Goal: Task Accomplishment & Management: Complete application form

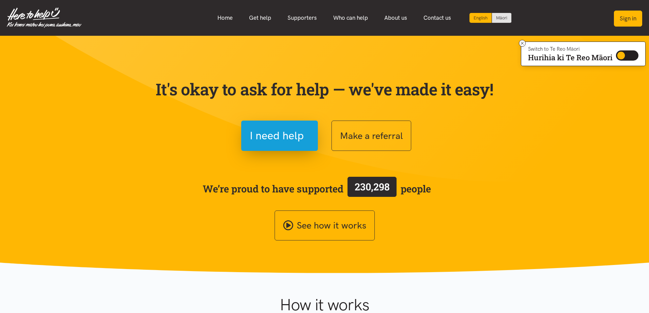
click at [641, 21] on button "Sign in" at bounding box center [628, 19] width 28 height 16
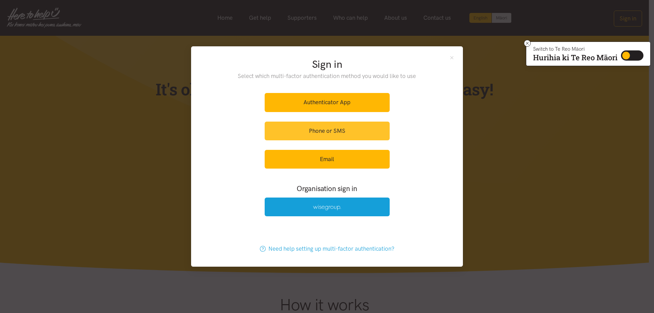
click at [298, 127] on link "Phone or SMS" at bounding box center [327, 131] width 125 height 19
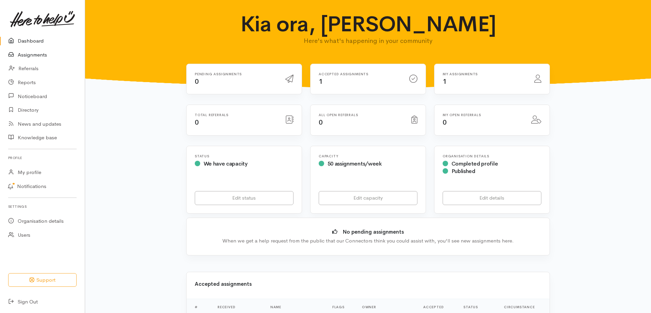
click at [28, 53] on link "Assignments" at bounding box center [42, 55] width 85 height 14
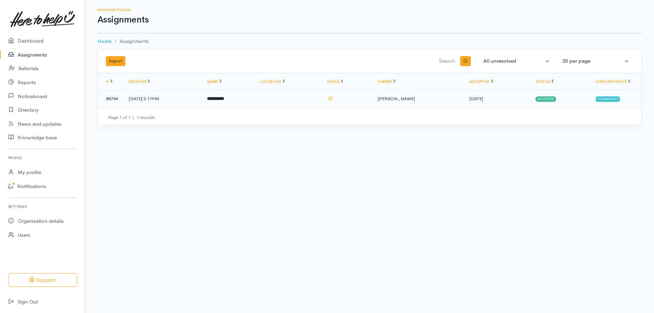
click at [224, 101] on b "**********" at bounding box center [215, 98] width 17 height 4
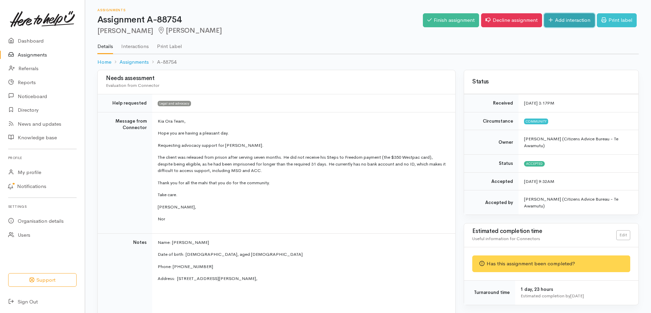
click at [573, 21] on link "Add interaction" at bounding box center [569, 20] width 51 height 14
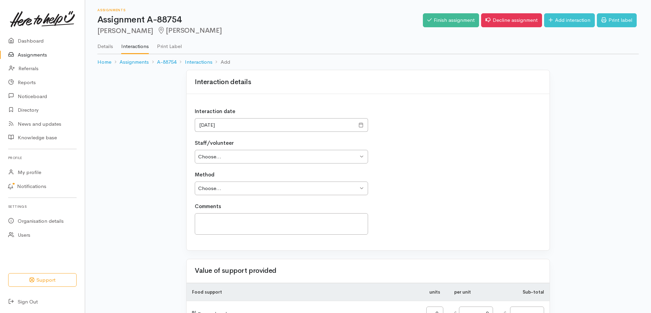
click at [361, 126] on span at bounding box center [361, 125] width 5 height 8
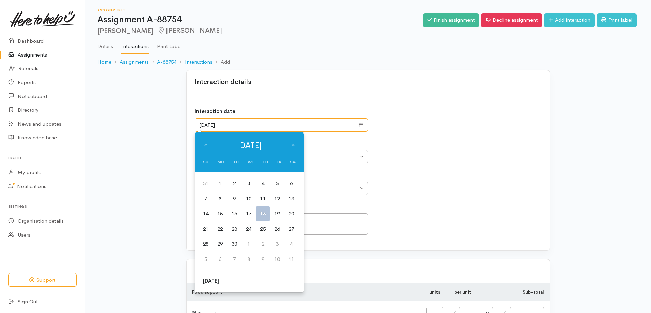
click at [204, 126] on input "18/09/2025" at bounding box center [275, 125] width 160 height 14
click at [221, 214] on td "15" at bounding box center [220, 213] width 14 height 15
type input "15/09/2025"
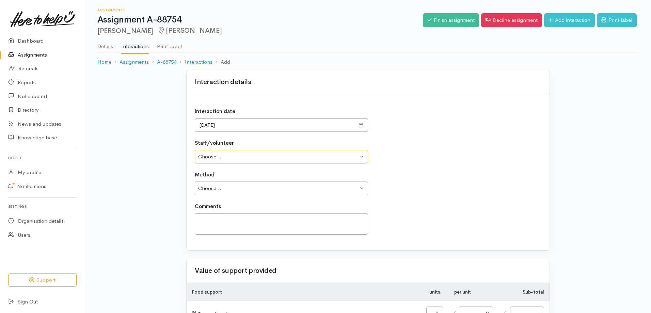
click at [209, 160] on select "Choose... Jess Brown" at bounding box center [281, 157] width 173 height 14
select select "481"
click at [195, 150] on select "Choose... Jess Brown" at bounding box center [281, 157] width 173 height 14
click at [211, 192] on select "Choose... Phone Visit Other" at bounding box center [281, 189] width 173 height 14
select select "1"
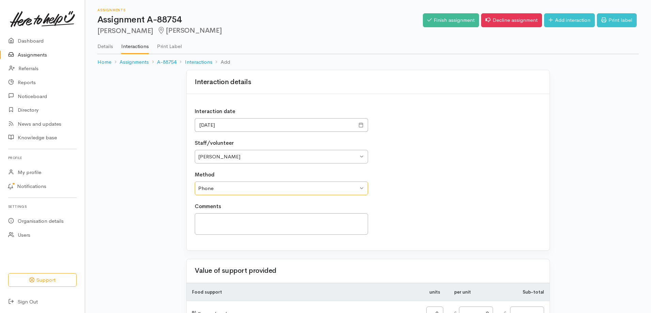
click at [195, 182] on select "Choose... Phone Visit Other" at bounding box center [281, 189] width 173 height 14
click at [210, 221] on textarea at bounding box center [281, 223] width 173 height 21
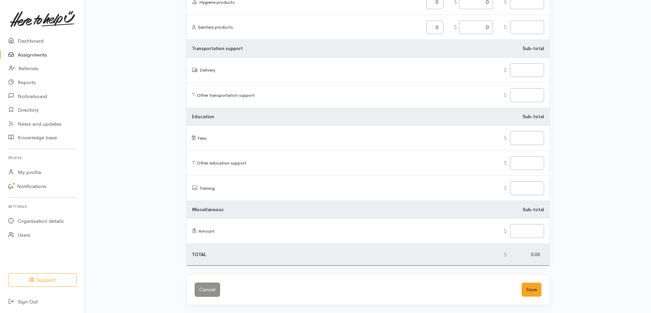
scroll to position [784, 0]
type textarea "Advised client we would do some research and be in contact"
click at [527, 291] on button "Save" at bounding box center [532, 289] width 20 height 14
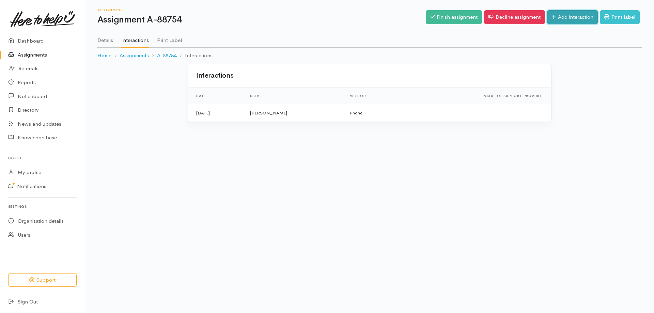
click at [561, 17] on link "Add interaction" at bounding box center [572, 17] width 51 height 14
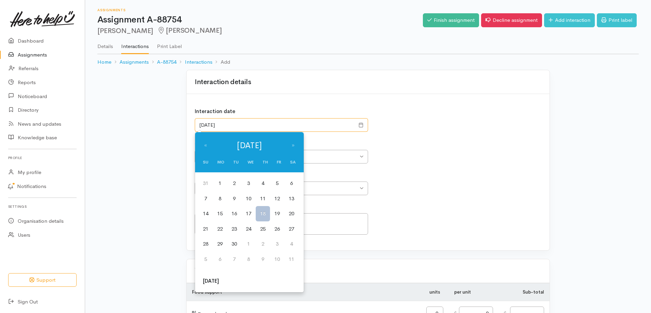
click at [204, 123] on input "18/09/2025" at bounding box center [275, 125] width 160 height 14
click at [247, 214] on td "17" at bounding box center [248, 213] width 14 height 15
type input "17/09/2025"
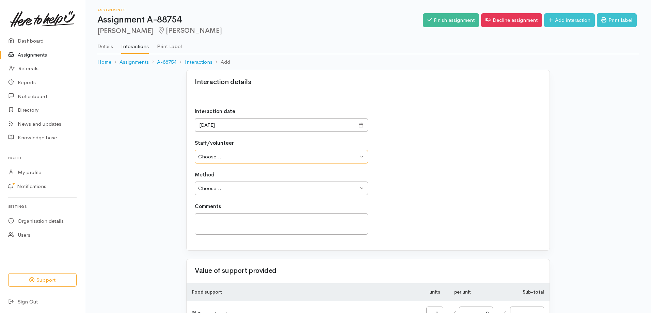
click at [206, 157] on select "Choose... Jess Brown" at bounding box center [281, 157] width 173 height 14
select select "481"
click at [195, 150] on select "Choose... Jess Brown" at bounding box center [281, 157] width 173 height 14
click at [211, 191] on select "Choose... Phone Visit Other" at bounding box center [281, 189] width 173 height 14
select select "1"
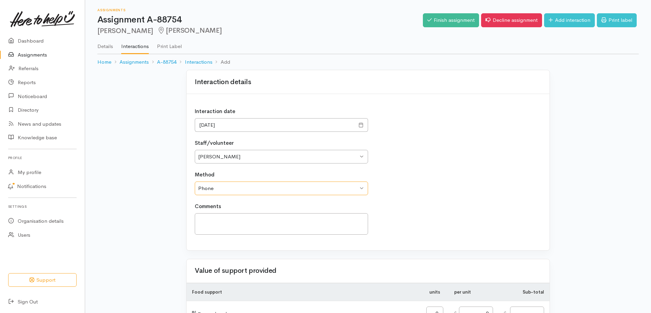
click at [195, 182] on select "Choose... Phone Visit Other" at bounding box center [281, 189] width 173 height 14
click at [213, 220] on textarea at bounding box center [281, 223] width 173 height 21
drag, startPoint x: 256, startPoint y: 221, endPoint x: 179, endPoint y: 221, distance: 77.3
type textarea "Tried to call client - no answer, left message"
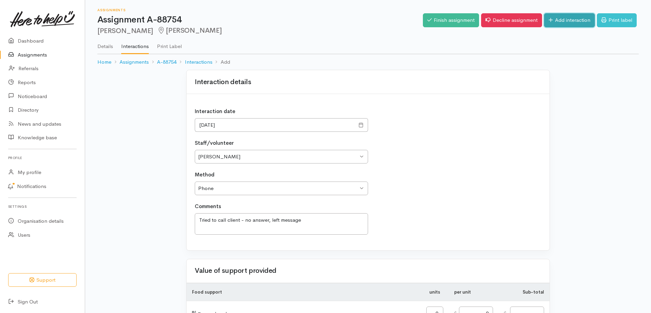
click at [575, 23] on link "Add interaction" at bounding box center [569, 20] width 51 height 14
drag, startPoint x: 214, startPoint y: 155, endPoint x: 218, endPoint y: 159, distance: 6.1
click at [214, 155] on select "Choose... [PERSON_NAME]" at bounding box center [281, 157] width 173 height 14
select select "481"
click at [195, 150] on select "Choose... Jess Brown" at bounding box center [281, 157] width 173 height 14
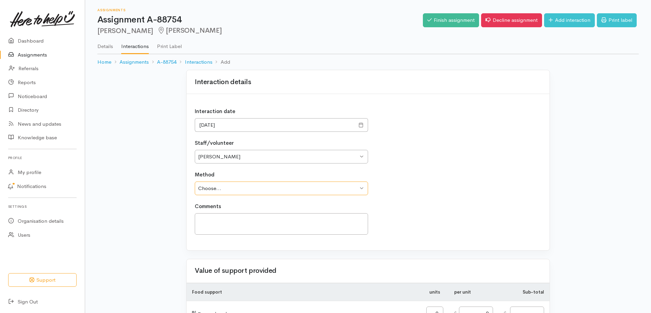
drag, startPoint x: 211, startPoint y: 190, endPoint x: 213, endPoint y: 195, distance: 5.4
click at [211, 190] on select "Choose... Phone Visit Other" at bounding box center [281, 189] width 173 height 14
select select "1"
click at [195, 182] on select "Choose... Phone Visit Other" at bounding box center [281, 189] width 173 height 14
click at [211, 219] on textarea at bounding box center [281, 223] width 173 height 21
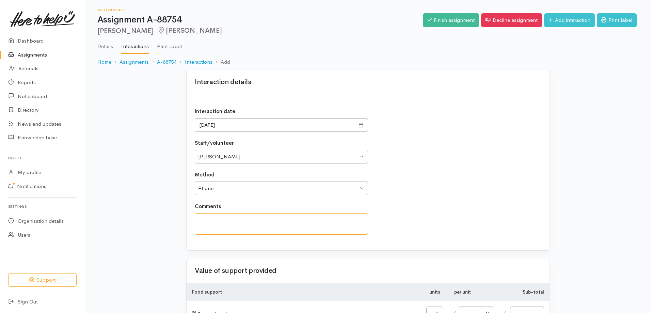
paste textarea "Tried to call client - no answer, left message"
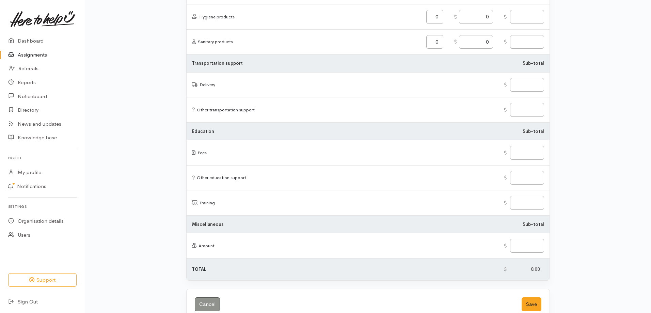
scroll to position [784, 0]
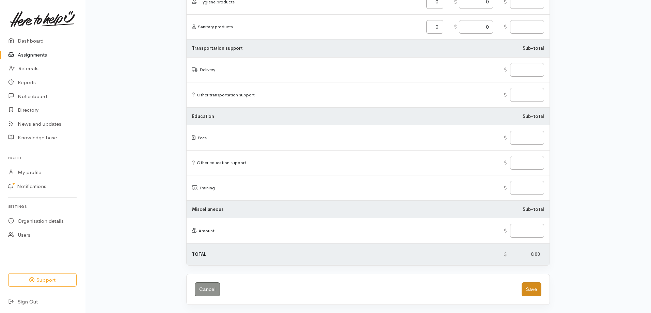
type textarea "Tried to call client - no answer, left message"
click at [527, 285] on button "Save" at bounding box center [532, 289] width 20 height 14
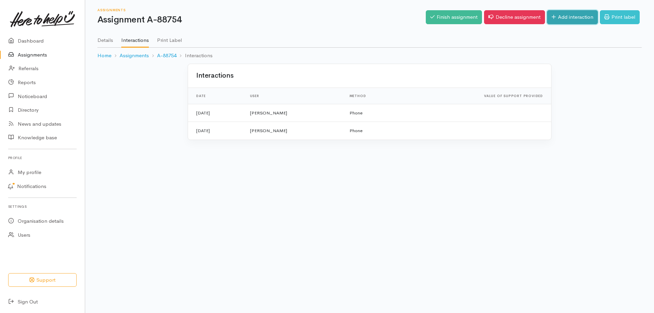
click at [569, 16] on link "Add interaction" at bounding box center [572, 17] width 51 height 14
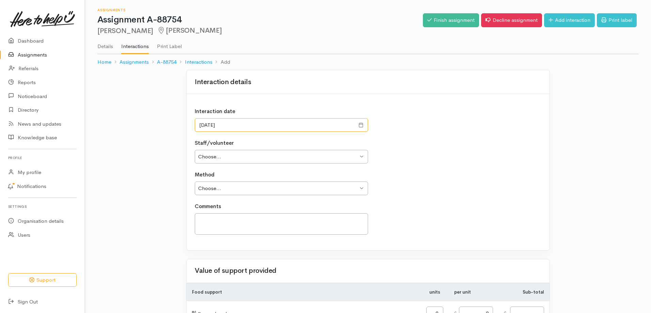
click at [201, 127] on input "[DATE]" at bounding box center [275, 125] width 160 height 14
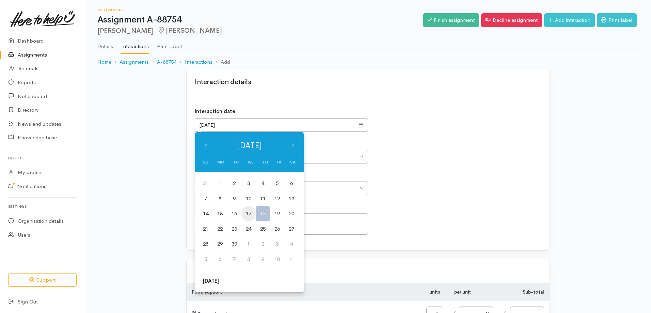
click at [245, 212] on td "17" at bounding box center [248, 213] width 14 height 15
type input "[DATE]"
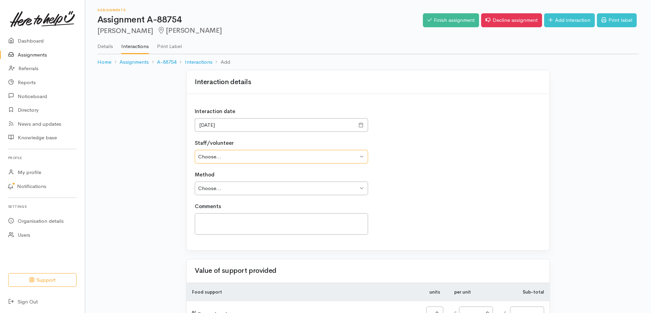
drag, startPoint x: 206, startPoint y: 151, endPoint x: 210, endPoint y: 157, distance: 7.4
click at [206, 151] on select "Choose... [PERSON_NAME]" at bounding box center [281, 157] width 173 height 14
select select "481"
click at [195, 150] on select "Choose... [PERSON_NAME]" at bounding box center [281, 157] width 173 height 14
click at [208, 192] on select "Choose... Phone Visit Other" at bounding box center [281, 189] width 173 height 14
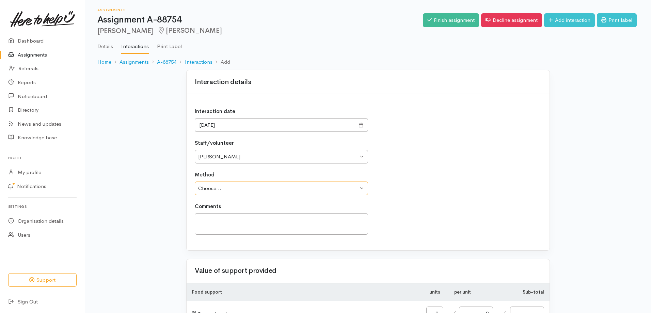
select select "1"
click at [195, 182] on select "Choose... Phone Visit Other" at bounding box center [281, 189] width 173 height 14
click at [212, 220] on textarea at bounding box center [281, 223] width 173 height 21
paste textarea "Tried to call client - no answer, left message"
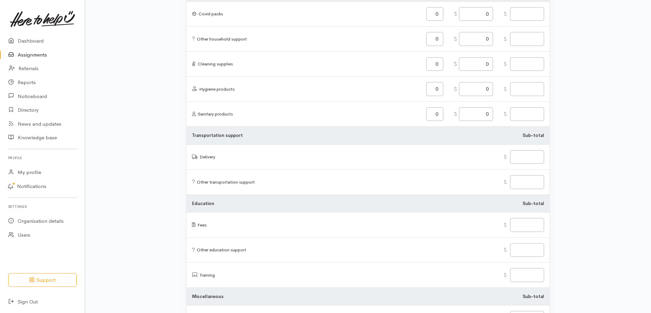
scroll to position [784, 0]
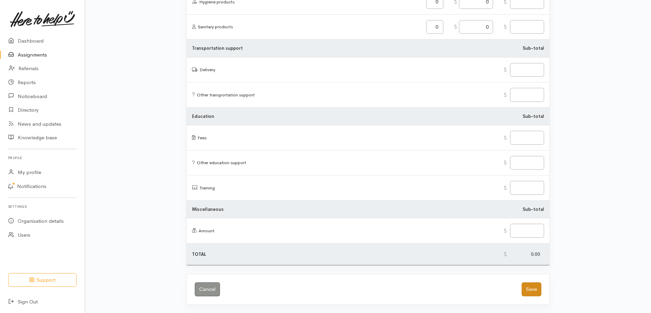
type textarea "Tried to call client - no answer, left message"
click at [532, 287] on button "Save" at bounding box center [532, 289] width 20 height 14
